Goal: Navigation & Orientation: Find specific page/section

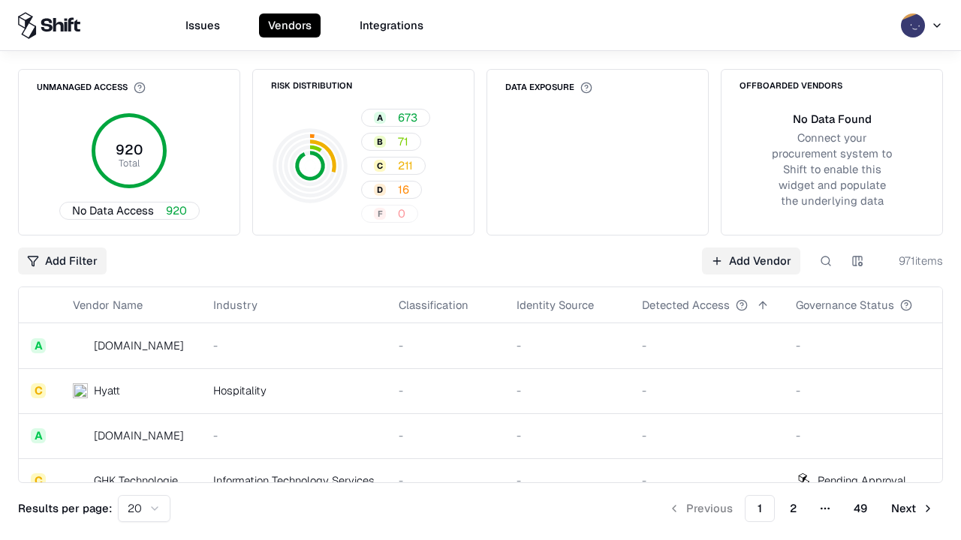
click at [144, 509] on html "Issues Vendors Integrations Unmanaged Access 920 Total No Data Access 920 Risk …" at bounding box center [480, 270] width 961 height 540
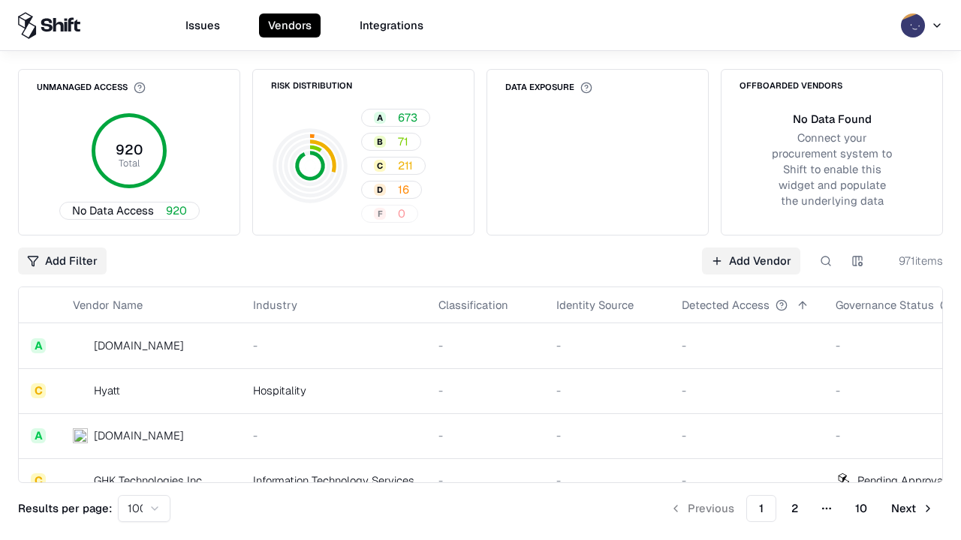
click at [912, 509] on button "Next" at bounding box center [912, 508] width 61 height 27
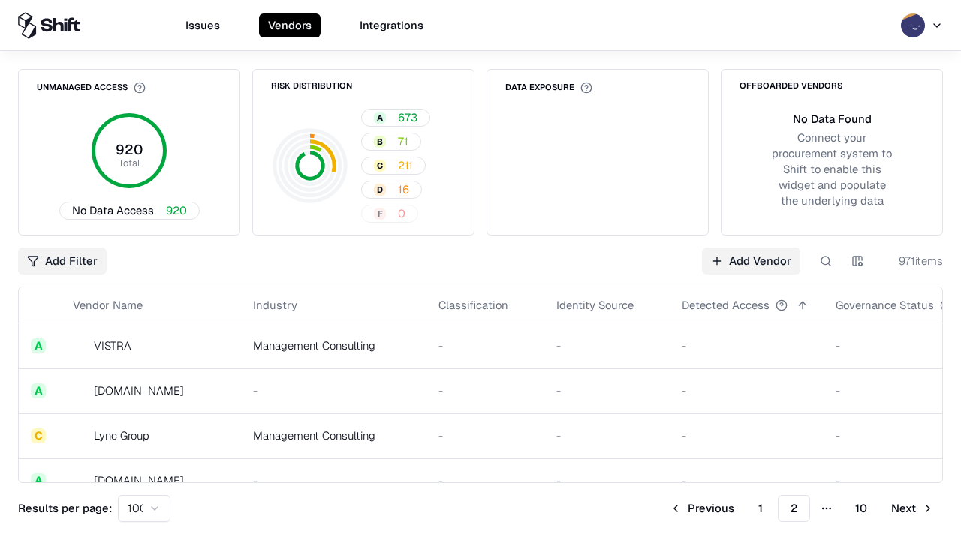
click at [912, 509] on button "Next" at bounding box center [912, 508] width 61 height 27
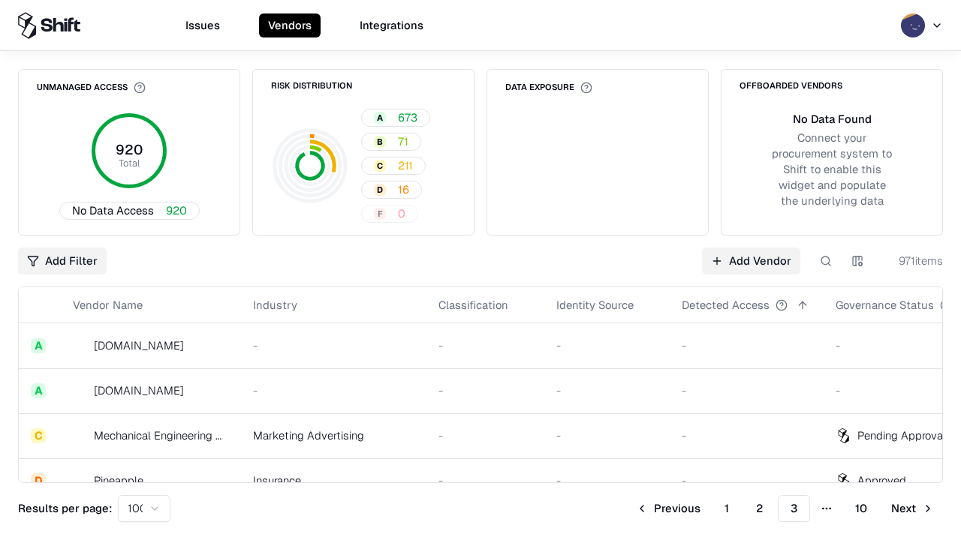
click at [912, 509] on button "Next" at bounding box center [912, 508] width 61 height 27
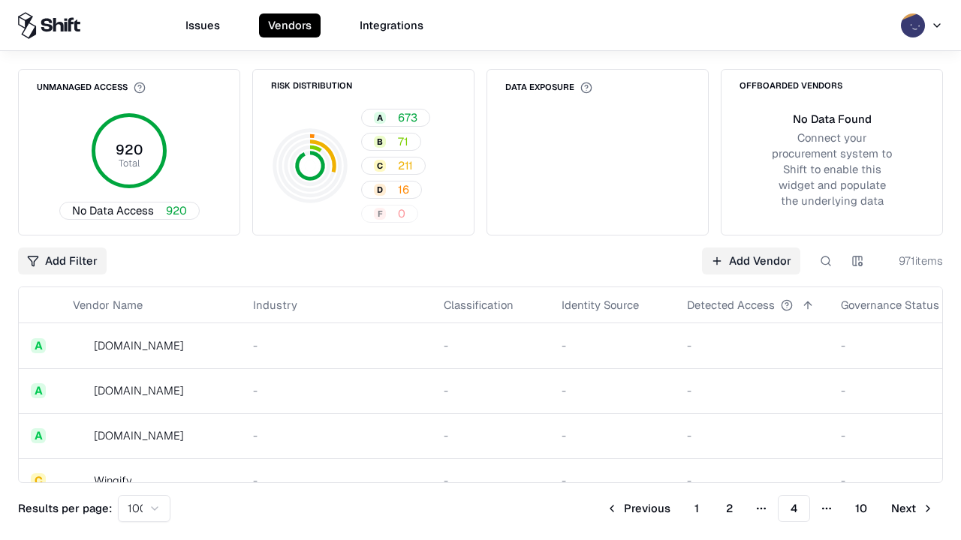
click at [912, 509] on button "Next" at bounding box center [912, 508] width 61 height 27
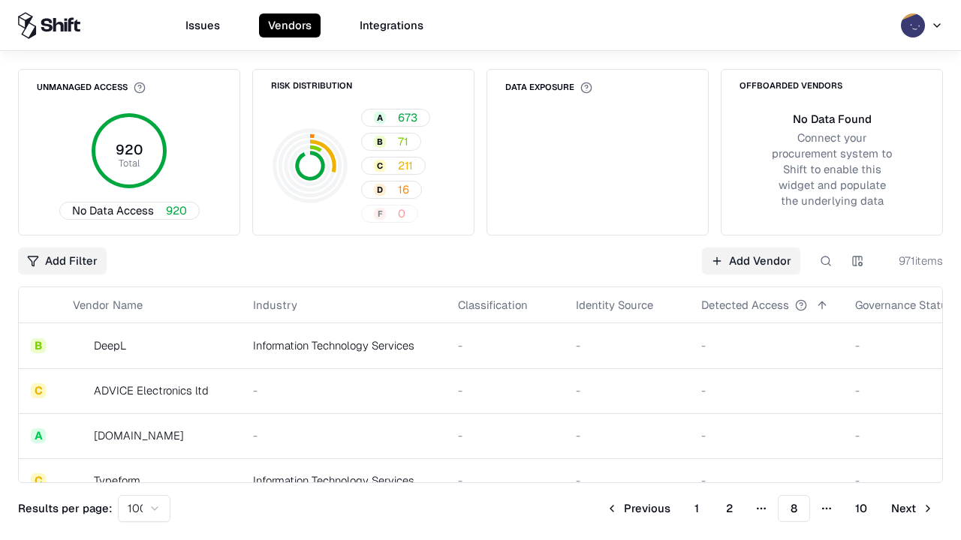
click at [912, 509] on button "Next" at bounding box center [912, 508] width 61 height 27
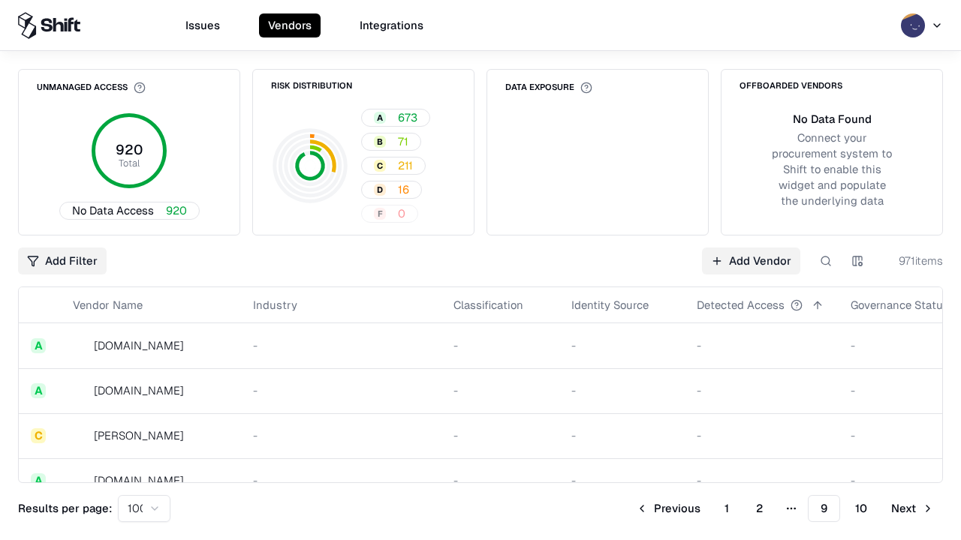
click at [912, 509] on button "Next" at bounding box center [912, 508] width 61 height 27
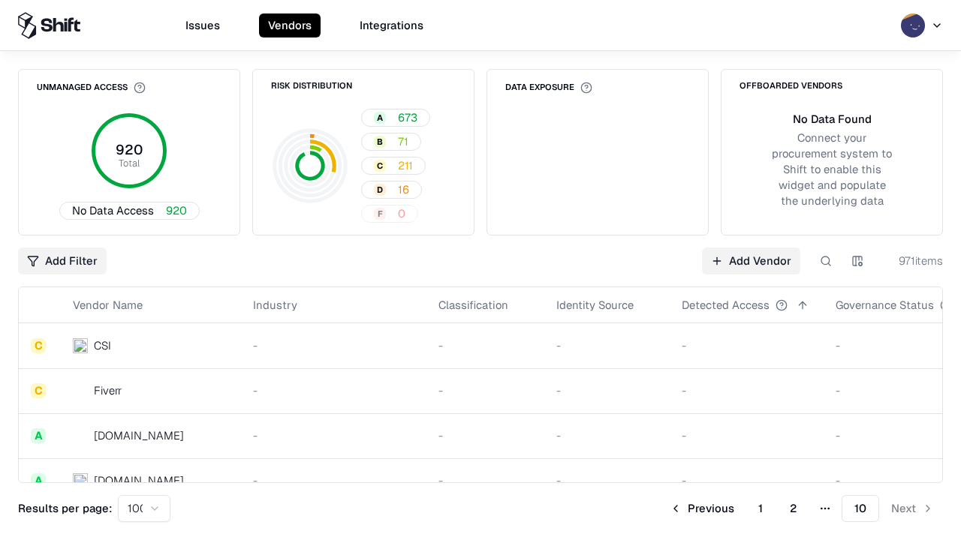
click at [702, 509] on button "Previous" at bounding box center [702, 508] width 83 height 27
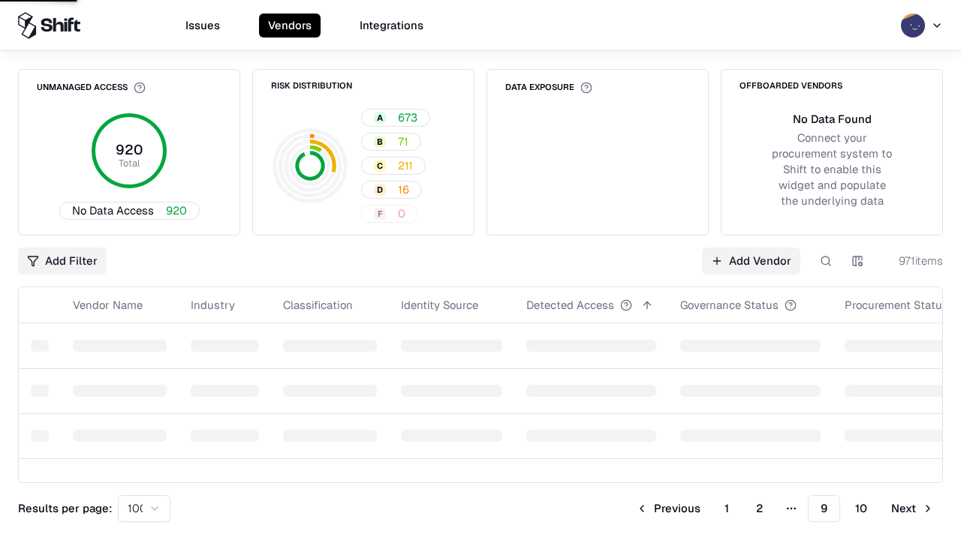
click at [668, 509] on button "Previous" at bounding box center [668, 508] width 83 height 27
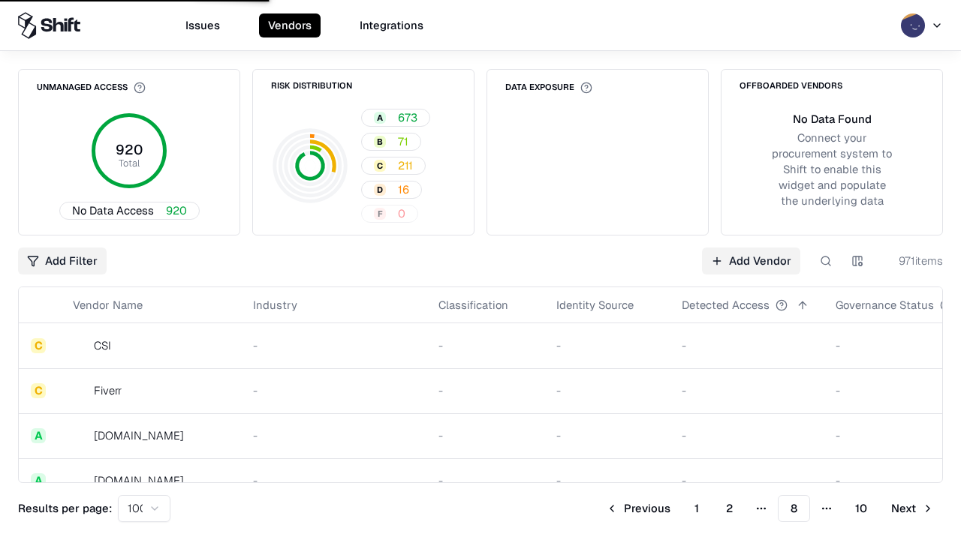
click at [638, 509] on button "Previous" at bounding box center [638, 508] width 83 height 27
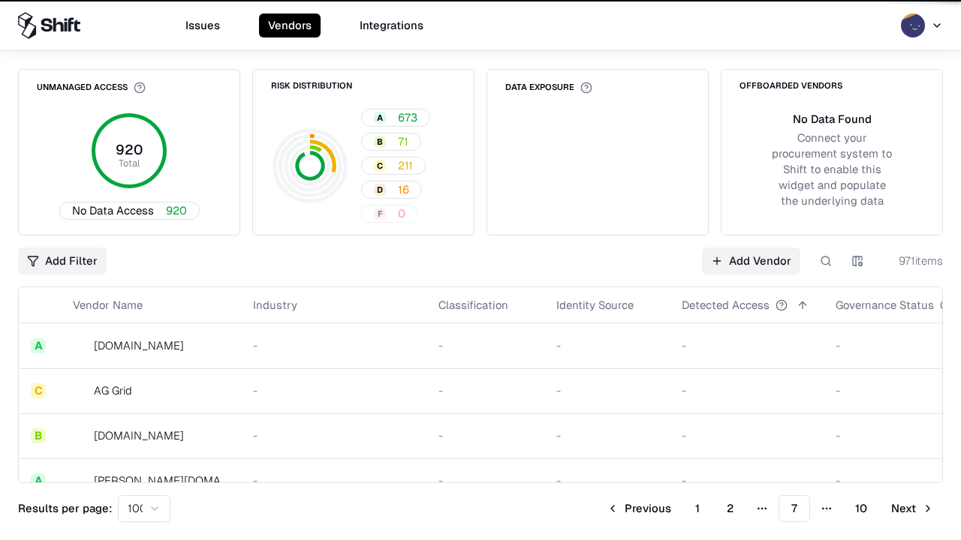
click at [639, 509] on button "Previous" at bounding box center [639, 508] width 83 height 27
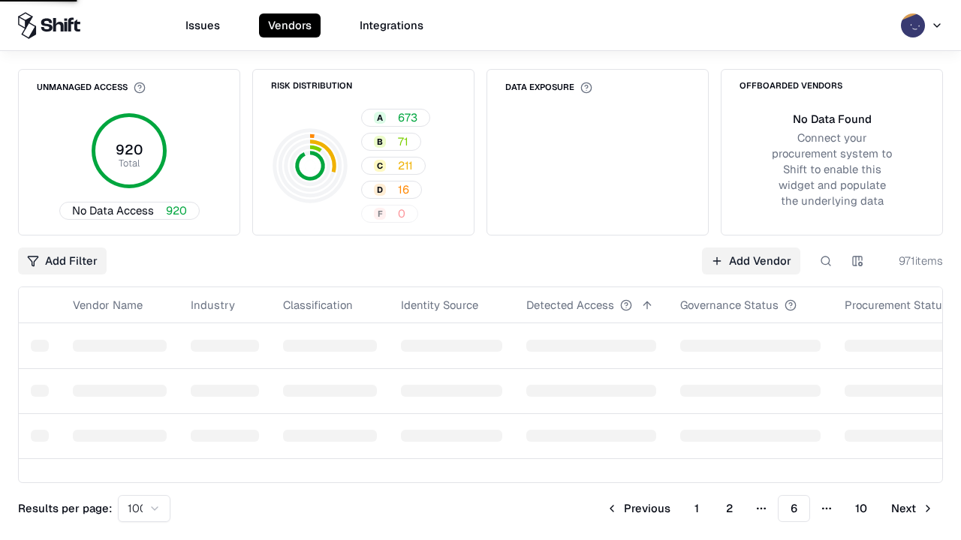
click at [638, 509] on button "Previous" at bounding box center [638, 508] width 83 height 27
